Goal: Task Accomplishment & Management: Manage account settings

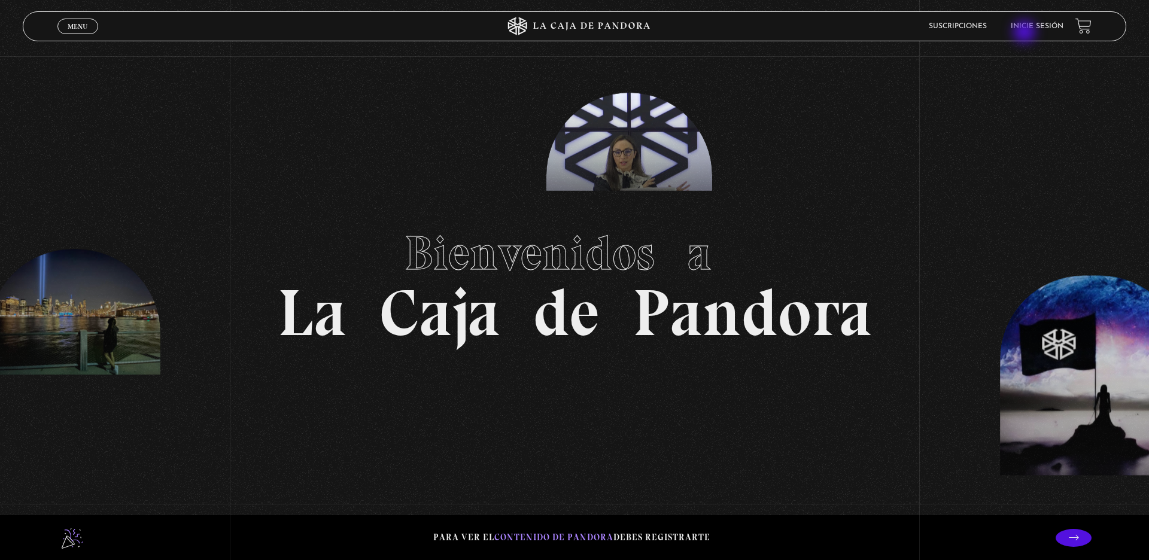
click at [918, 33] on li "Inicie sesión" at bounding box center [1036, 26] width 53 height 19
click at [918, 26] on link "Inicie sesión" at bounding box center [1036, 26] width 53 height 7
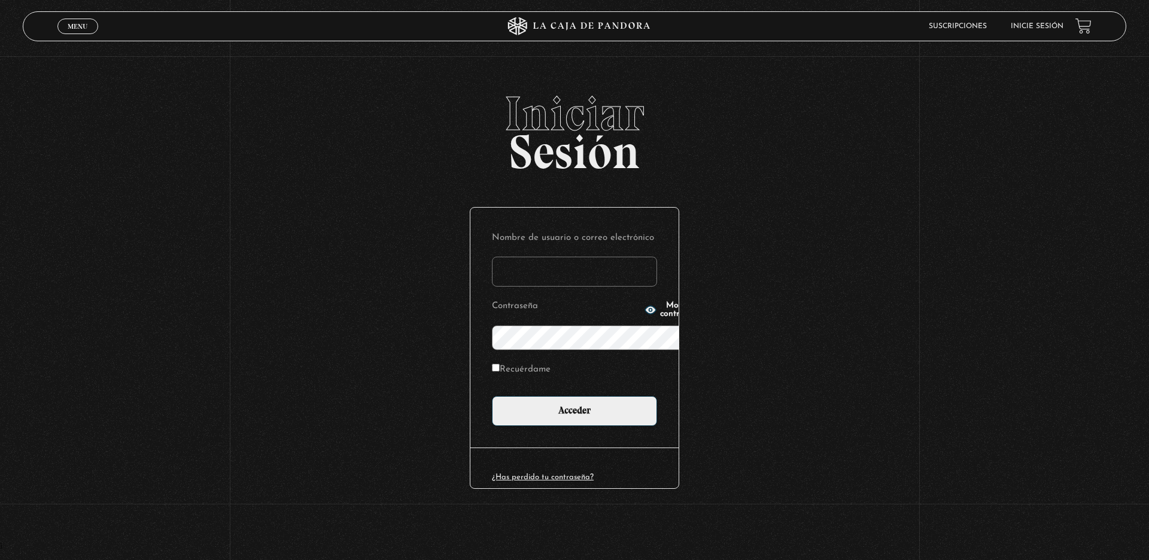
click at [1025, 26] on link "Inicie sesión" at bounding box center [1036, 26] width 53 height 7
click at [515, 257] on input "Nombre de usuario o correo electrónico" at bounding box center [574, 272] width 165 height 30
click at [515, 257] on input "a" at bounding box center [574, 272] width 165 height 30
type input "a"
click at [574, 257] on input "a" at bounding box center [574, 272] width 165 height 30
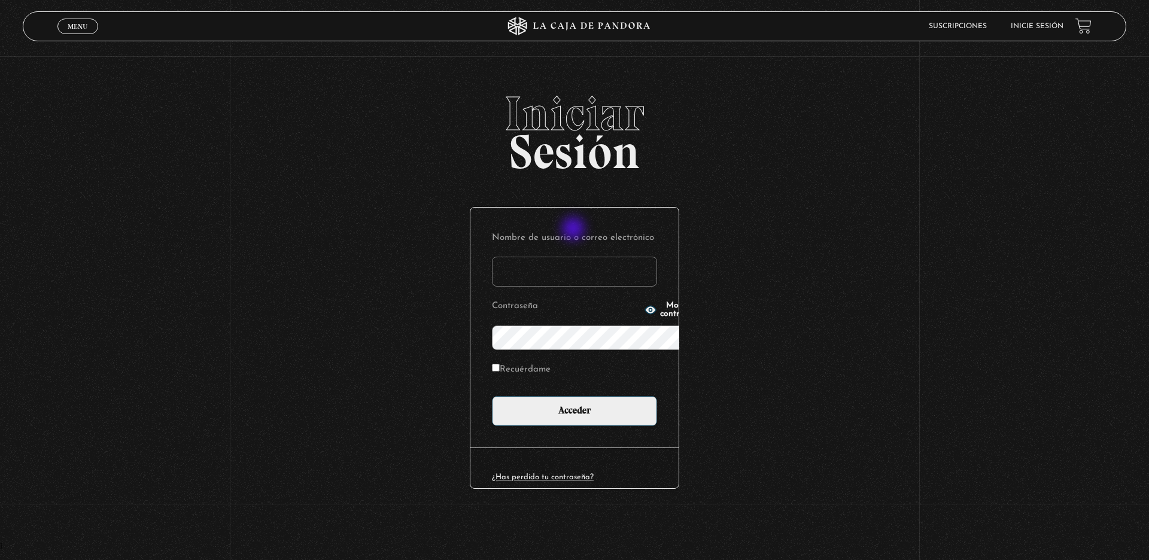
click at [574, 257] on input "Nombre de usuario o correo electrónico" at bounding box center [574, 272] width 165 height 30
click at [574, 257] on input "elizondo1708@gmail." at bounding box center [574, 272] width 165 height 30
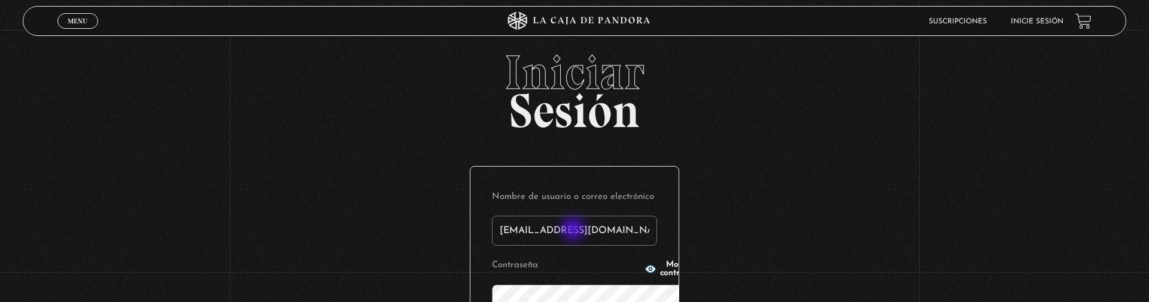
type input "elizondo1708@gmail.com"
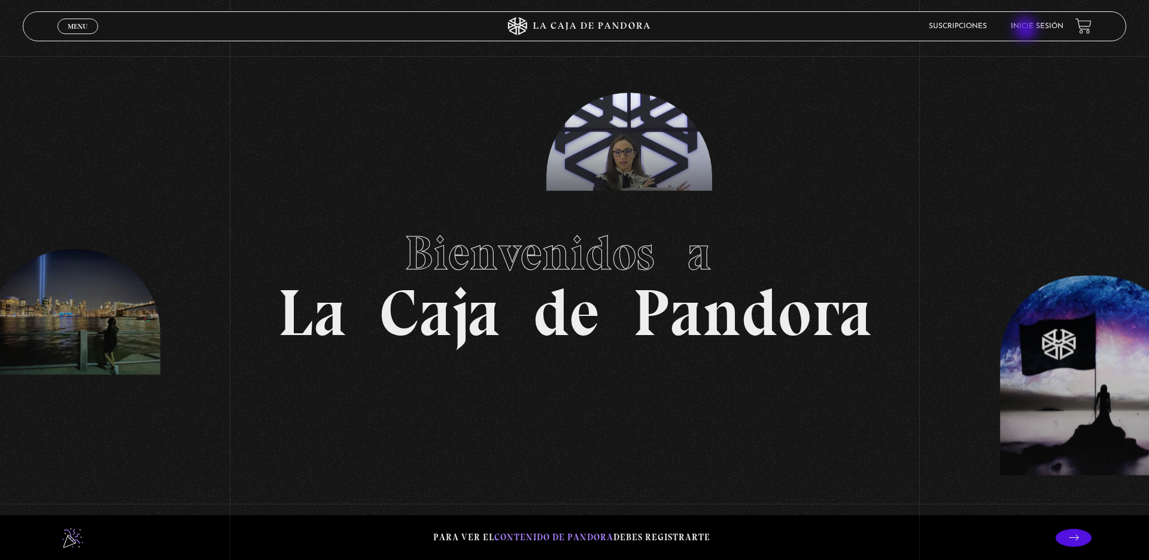
click at [1027, 30] on link "Inicie sesión" at bounding box center [1036, 26] width 53 height 7
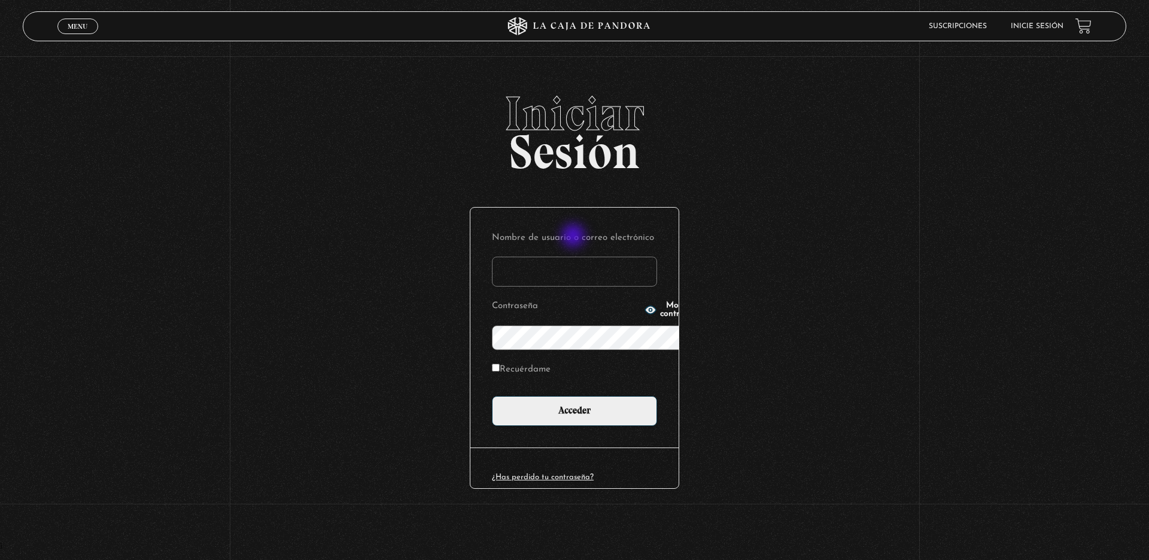
click at [574, 257] on input "Nombre de usuario o correo electrónico" at bounding box center [574, 272] width 165 height 30
